Goal: Information Seeking & Learning: Understand process/instructions

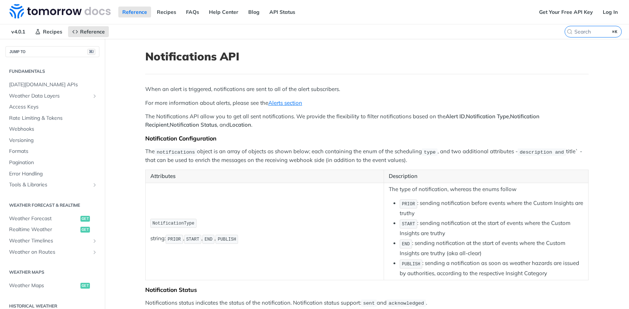
scroll to position [178, 0]
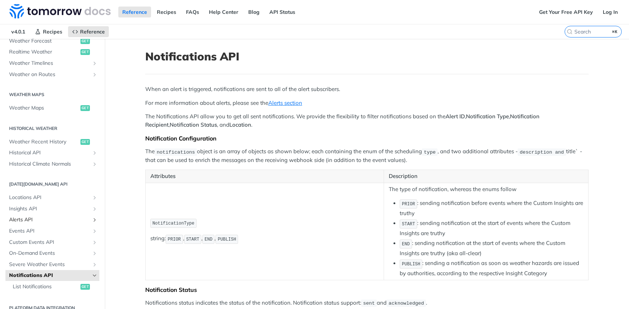
click at [23, 219] on span "Alerts API" at bounding box center [49, 219] width 81 height 7
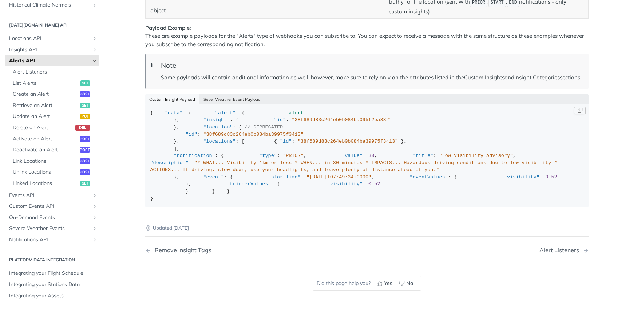
scroll to position [1052, 0]
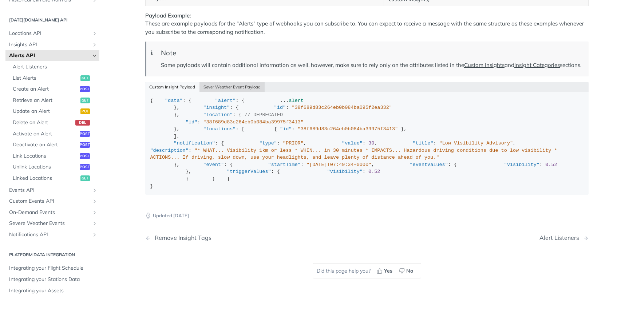
click at [229, 92] on button "Sever Weather Event Payload" at bounding box center [233, 87] width 66 height 10
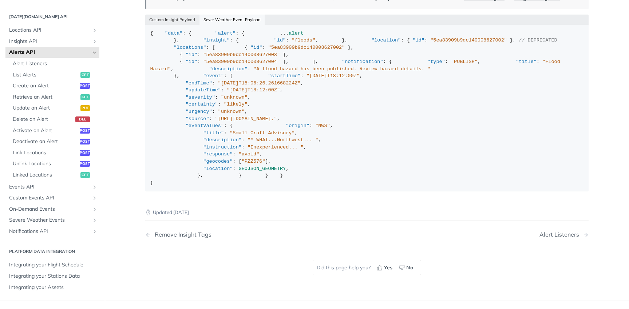
scroll to position [1158, 0]
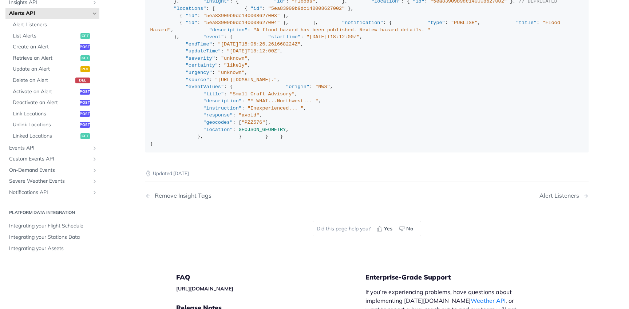
drag, startPoint x: 207, startPoint y: 79, endPoint x: 182, endPoint y: 79, distance: 24.4
click at [182, 79] on div "{ "data" : { "alert" : { ... alert }, "insight" : { "id" : "floods" , }, "locat…" at bounding box center [367, 69] width 434 height 157
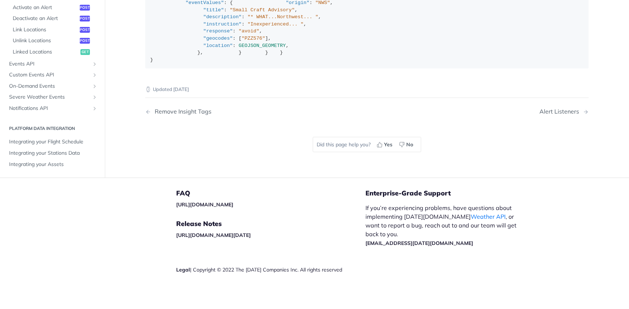
scroll to position [1280, 0]
click at [256, 48] on span "GEOJSON_GEOMETRY" at bounding box center [262, 45] width 47 height 5
click at [268, 48] on span "GEOJSON_GEOMETRY" at bounding box center [262, 45] width 47 height 5
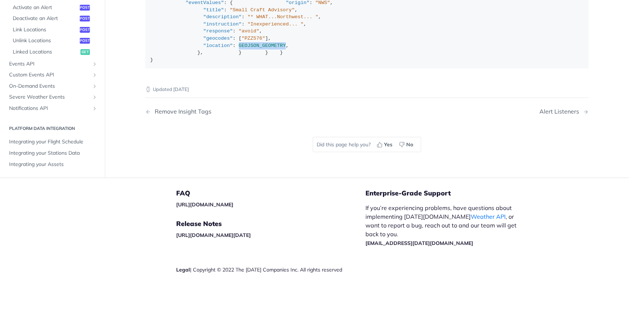
click at [268, 48] on span "GEOJSON_GEOMETRY" at bounding box center [262, 45] width 47 height 5
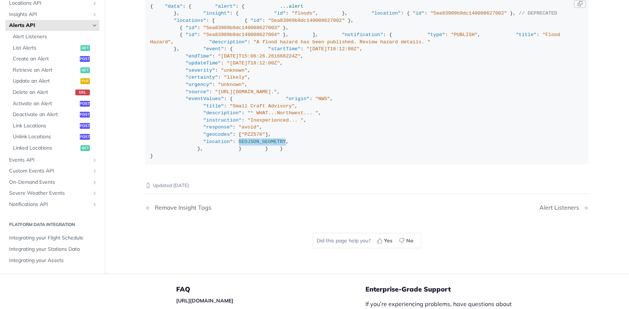
scroll to position [9, 0]
click at [172, 9] on span ""data"" at bounding box center [174, 6] width 18 height 5
click at [165, 9] on span ""data"" at bounding box center [174, 6] width 18 height 5
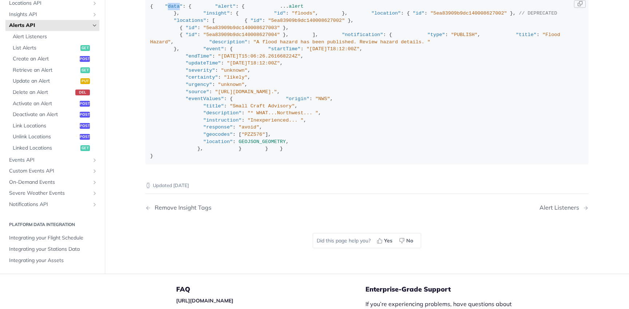
click at [165, 9] on span ""data"" at bounding box center [174, 6] width 18 height 5
click at [181, 23] on span ""locations"" at bounding box center [190, 20] width 32 height 5
click at [169, 9] on span ""data"" at bounding box center [174, 6] width 18 height 5
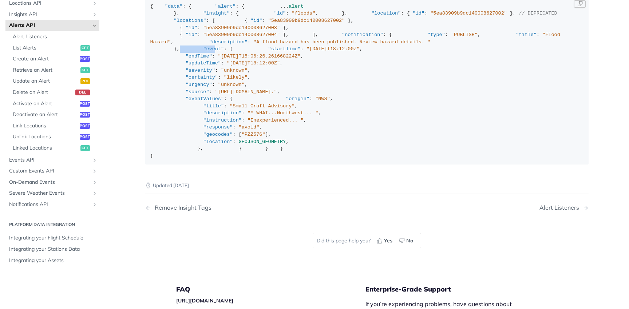
click at [183, 160] on div "{ "data" : { "alert" : { ... alert }, "insight" : { "id" : "floods" , }, "locat…" at bounding box center [367, 81] width 434 height 157
click at [203, 52] on span ""event"" at bounding box center [213, 48] width 21 height 5
click at [240, 160] on div "{ "data" : { "alert" : { ... alert }, "insight" : { "id" : "floods" , }, "locat…" at bounding box center [367, 81] width 434 height 157
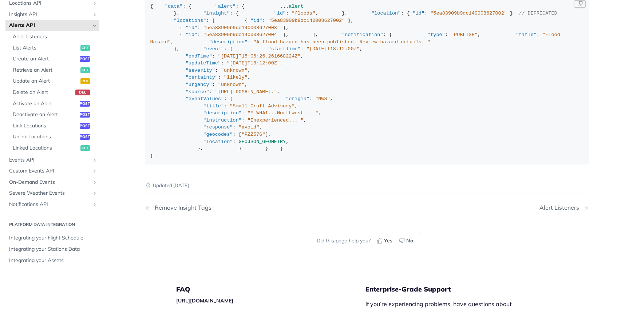
scroll to position [17, 0]
click at [58, 164] on span "Events API" at bounding box center [49, 160] width 81 height 7
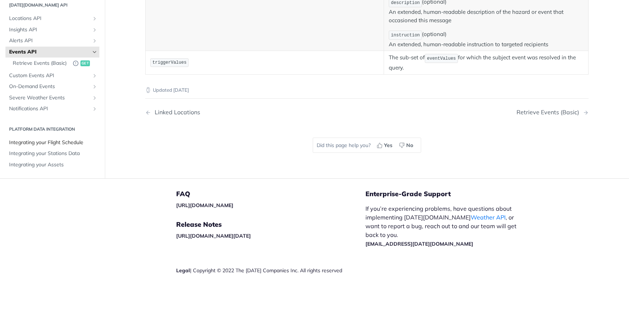
scroll to position [194, 0]
click at [47, 60] on span "Retrieve Events (Basic)" at bounding box center [41, 63] width 56 height 7
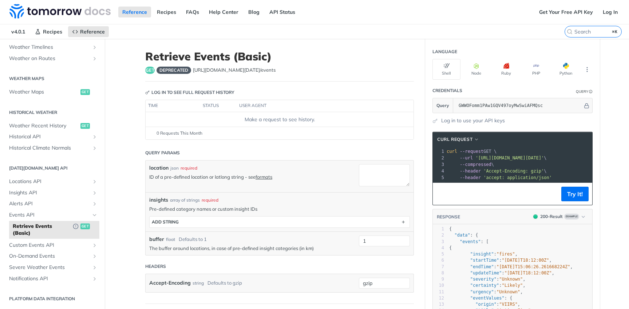
scroll to position [325, 0]
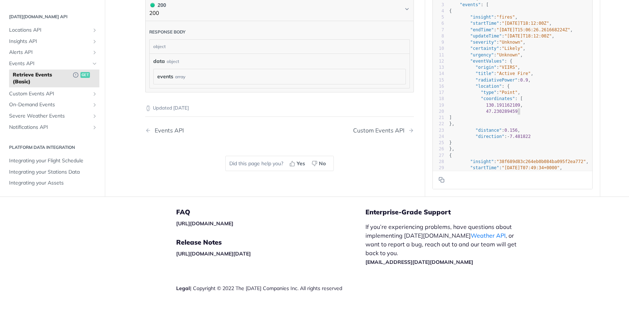
click at [522, 115] on pre "47.230289459" at bounding box center [520, 112] width 145 height 6
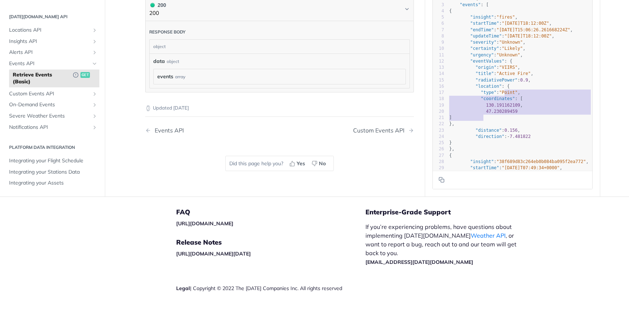
type textarea "{ "type": "Point", "coordinates": [ 130.191162109, 47.230289459 ]"
drag, startPoint x: 499, startPoint y: 124, endPoint x: 504, endPoint y: 93, distance: 31.0
click at [504, 93] on div "1 { 2 "data" : { 3 "events" : [ 4 { 5 "insight" : "fires" , 6 "startTime" : "[D…" at bounding box center [520, 108] width 145 height 239
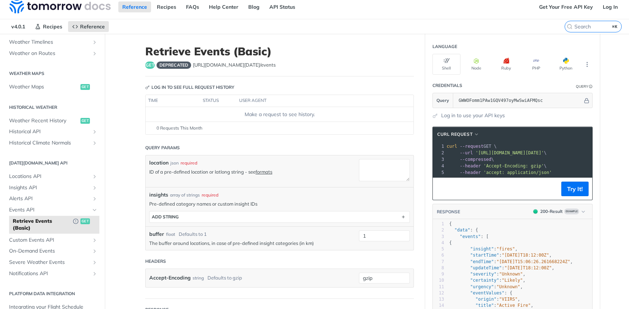
scroll to position [0, 0]
